Goal: Task Accomplishment & Management: Manage account settings

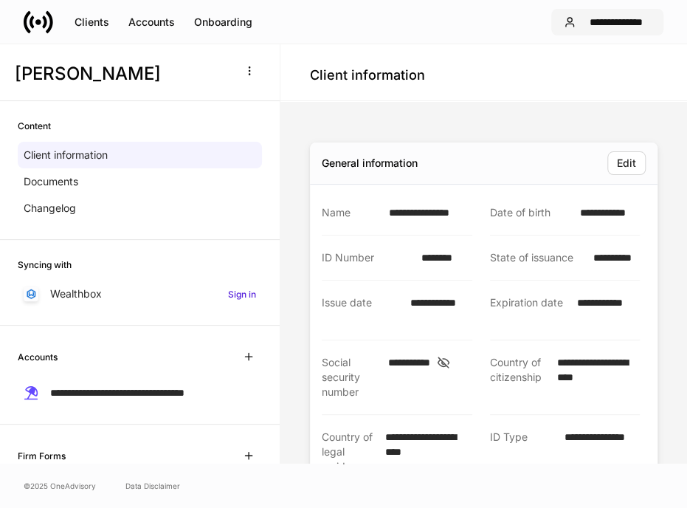
click at [596, 21] on div "**********" at bounding box center [615, 22] width 69 height 10
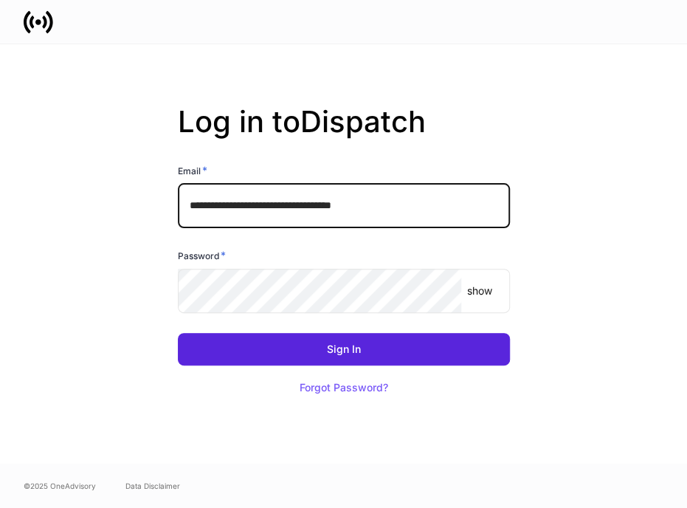
click at [262, 212] on input "**********" at bounding box center [344, 206] width 332 height 44
type input "**********"
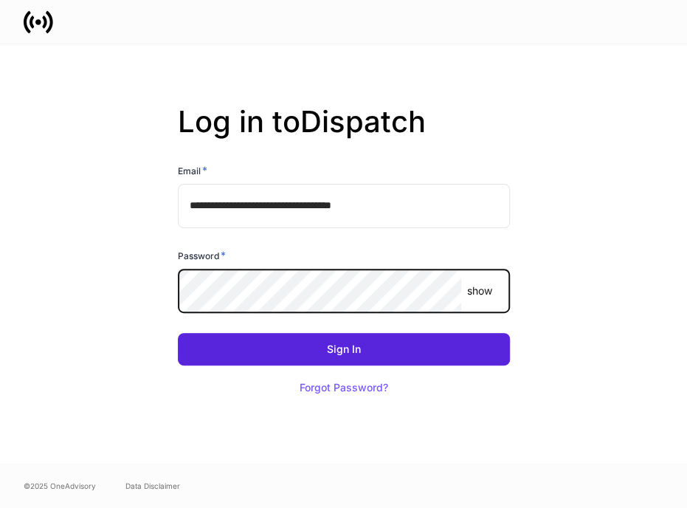
click at [178, 333] on button "Sign In" at bounding box center [344, 349] width 332 height 32
